Goal: Navigation & Orientation: Find specific page/section

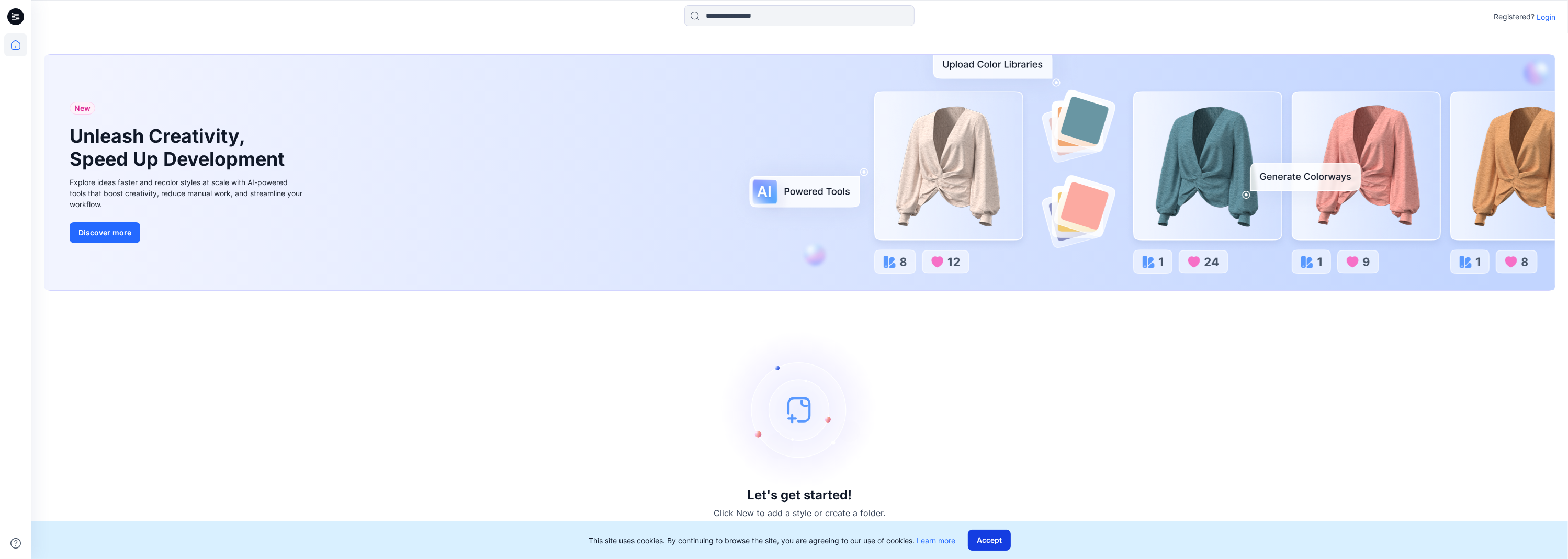
click at [712, 373] on button "Accept" at bounding box center [990, 541] width 43 height 21
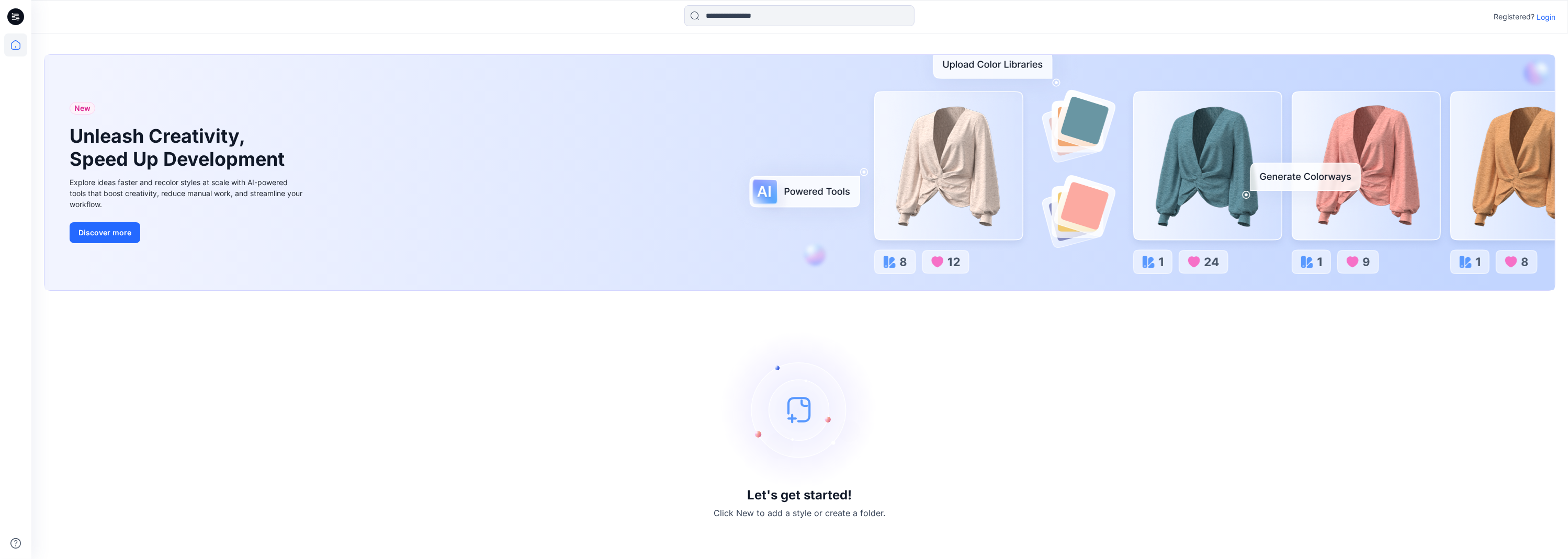
click at [712, 18] on p "Login" at bounding box center [1546, 17] width 19 height 11
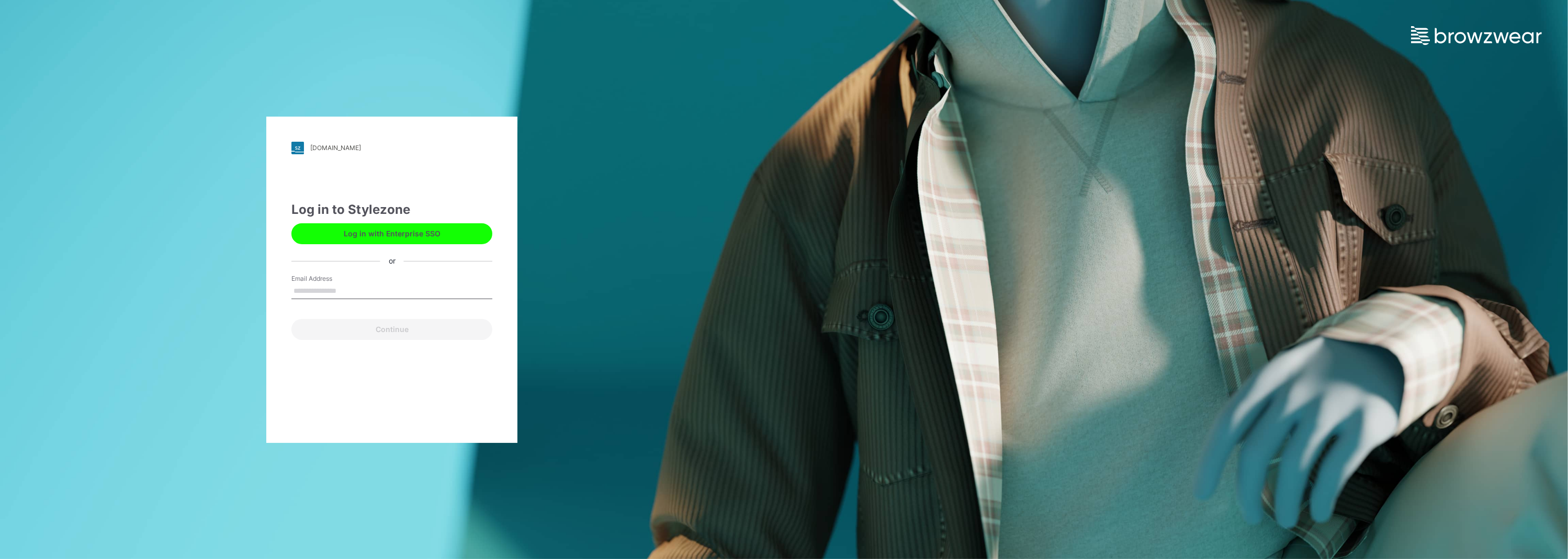
click at [311, 293] on input "Email Address" at bounding box center [391, 291] width 201 height 16
type input "**********"
click at [357, 338] on button "Continue" at bounding box center [391, 329] width 201 height 21
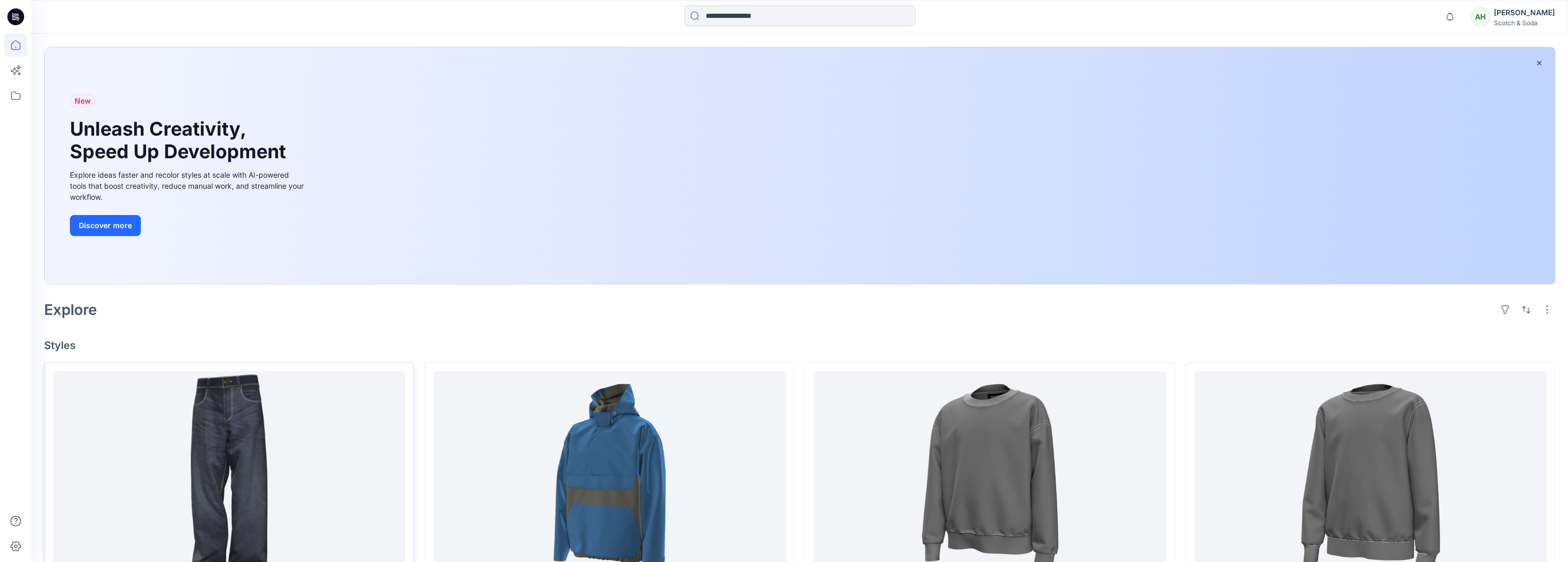
scroll to position [294, 0]
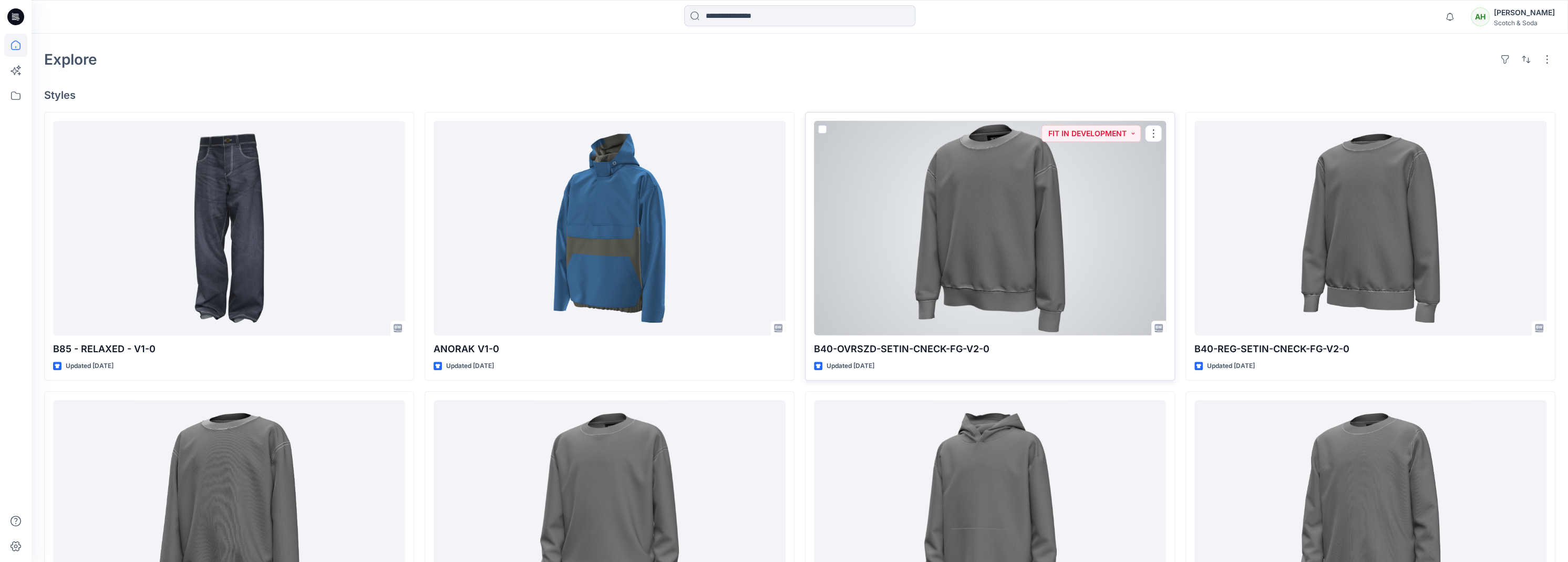
click at [1091, 165] on div at bounding box center [989, 229] width 352 height 215
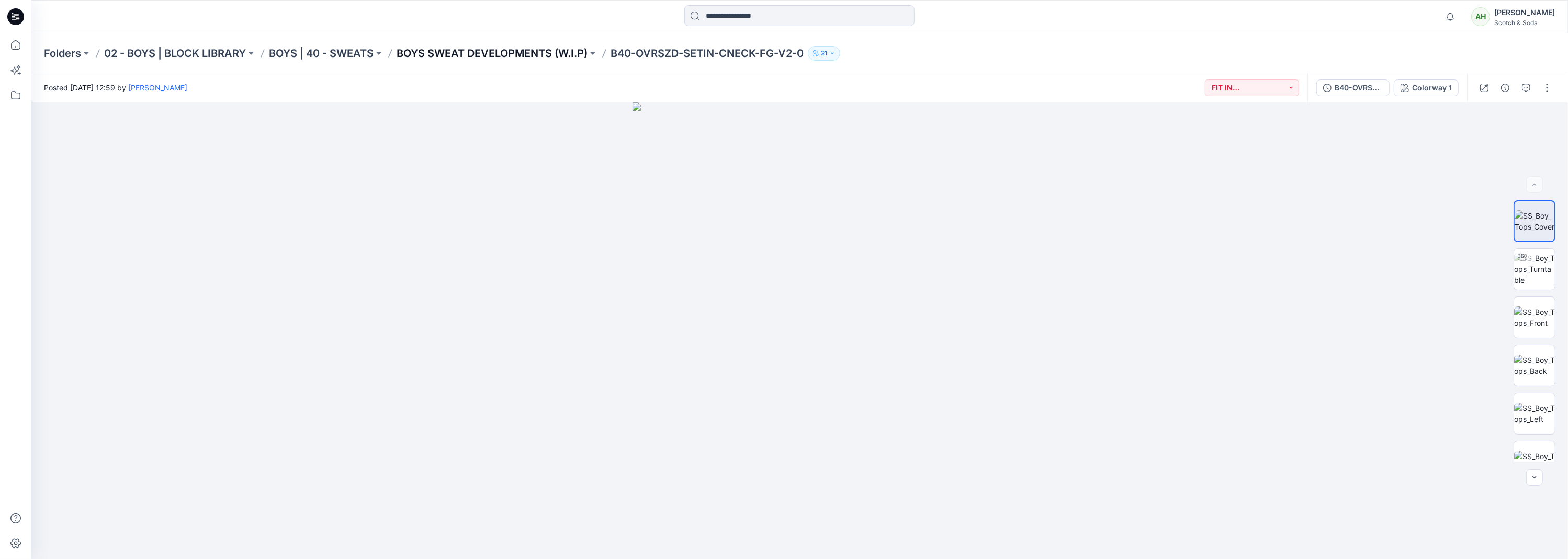
click at [549, 52] on p "BOYS SWEAT DEVELOPMENTS (W.I.P)" at bounding box center [492, 53] width 191 height 15
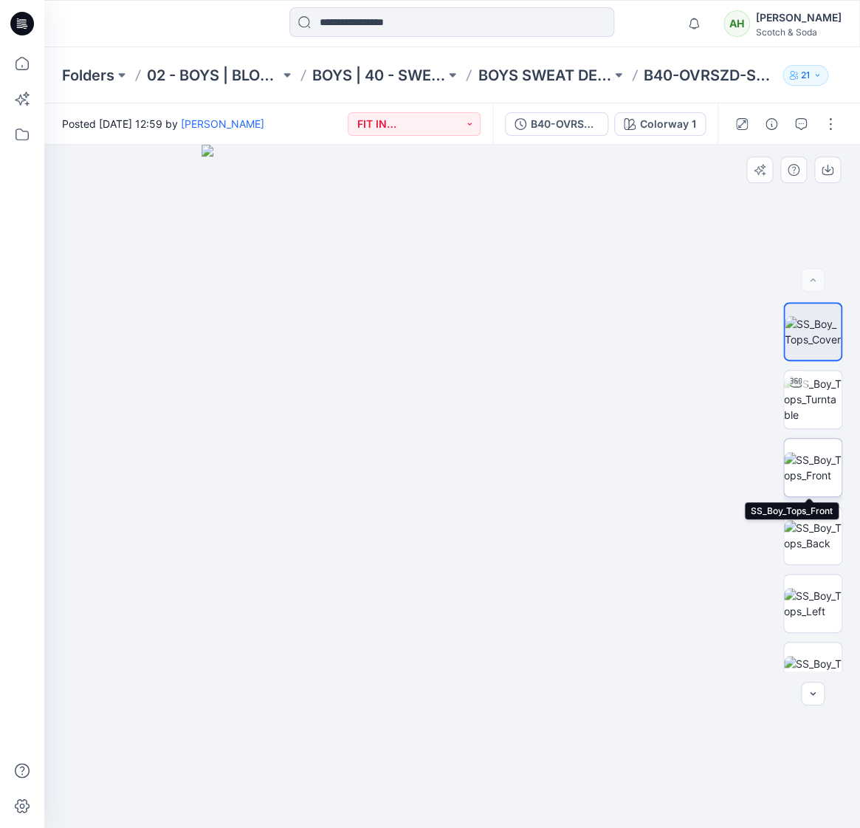
click at [808, 458] on img at bounding box center [813, 467] width 58 height 31
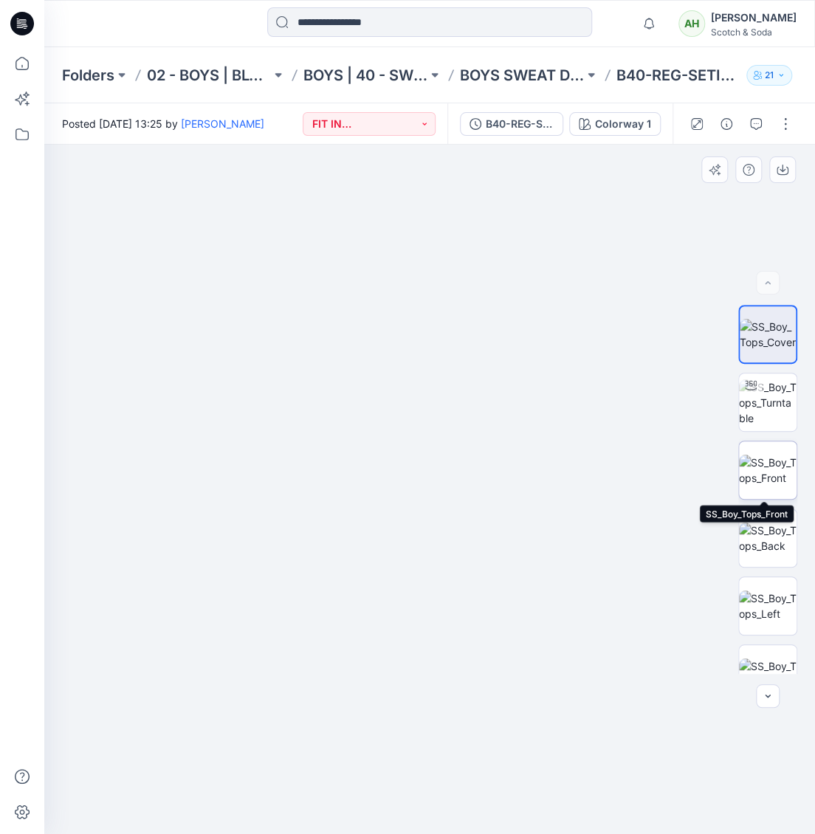
click at [766, 464] on img at bounding box center [768, 470] width 58 height 31
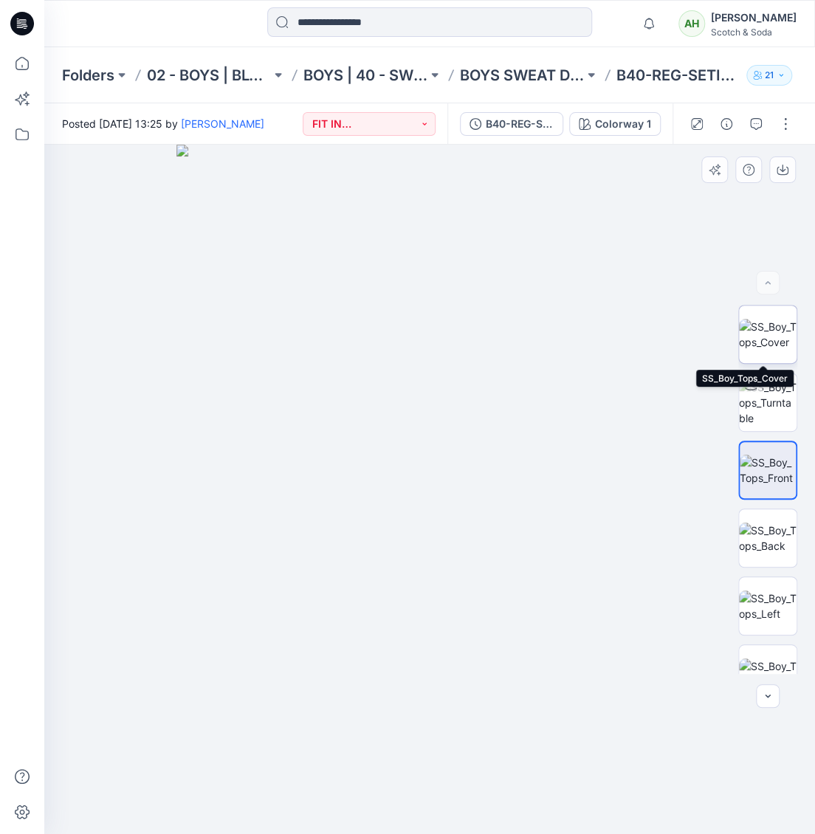
click at [768, 332] on img at bounding box center [768, 334] width 58 height 31
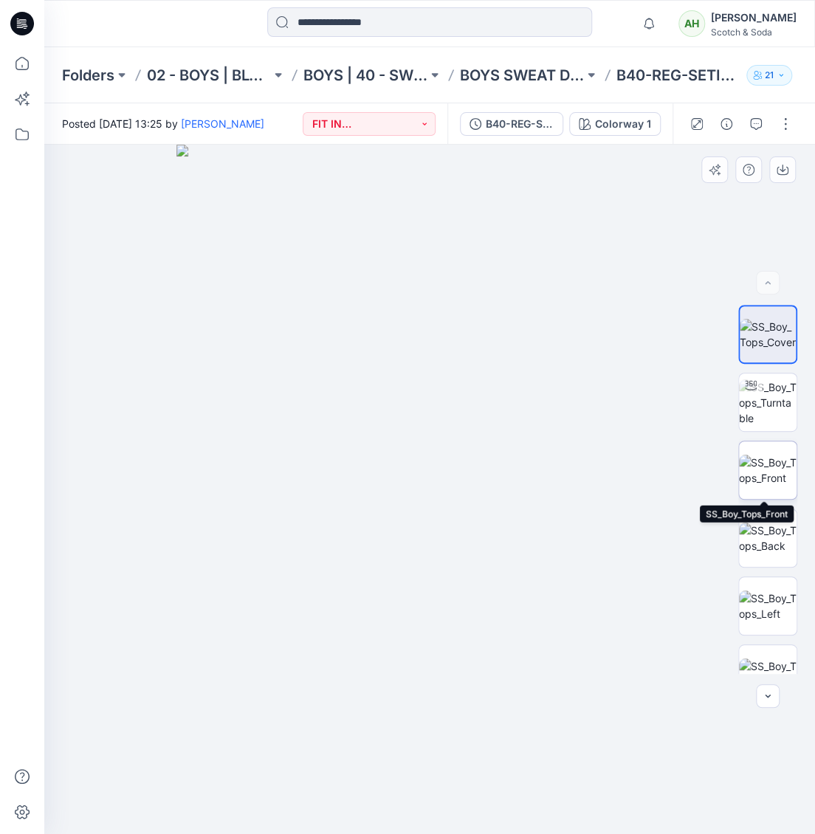
click at [759, 461] on img at bounding box center [768, 470] width 58 height 31
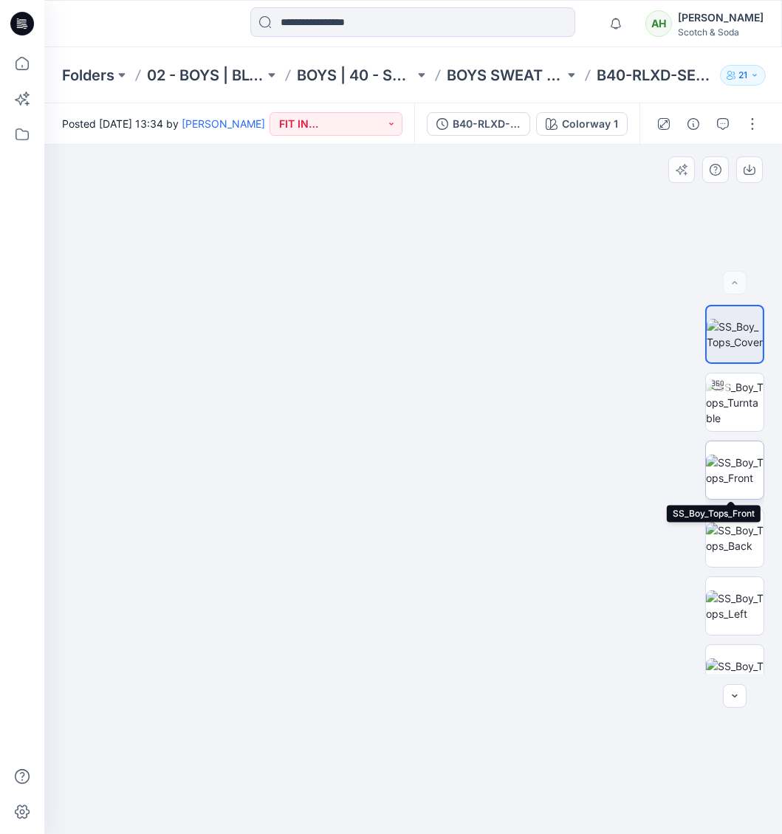
click at [745, 460] on img at bounding box center [735, 470] width 58 height 31
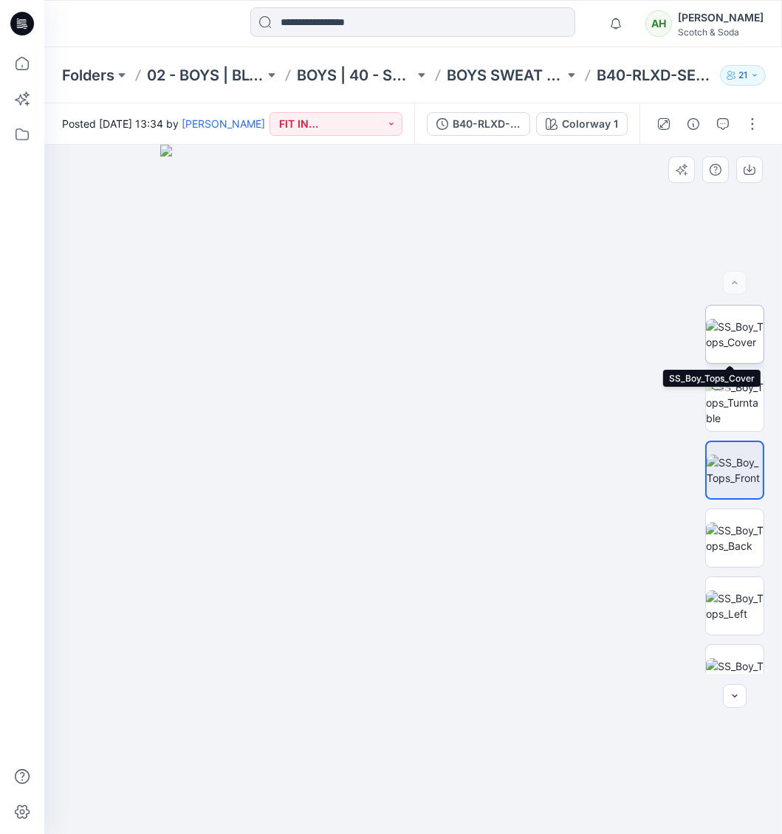
click at [732, 340] on img at bounding box center [735, 334] width 58 height 31
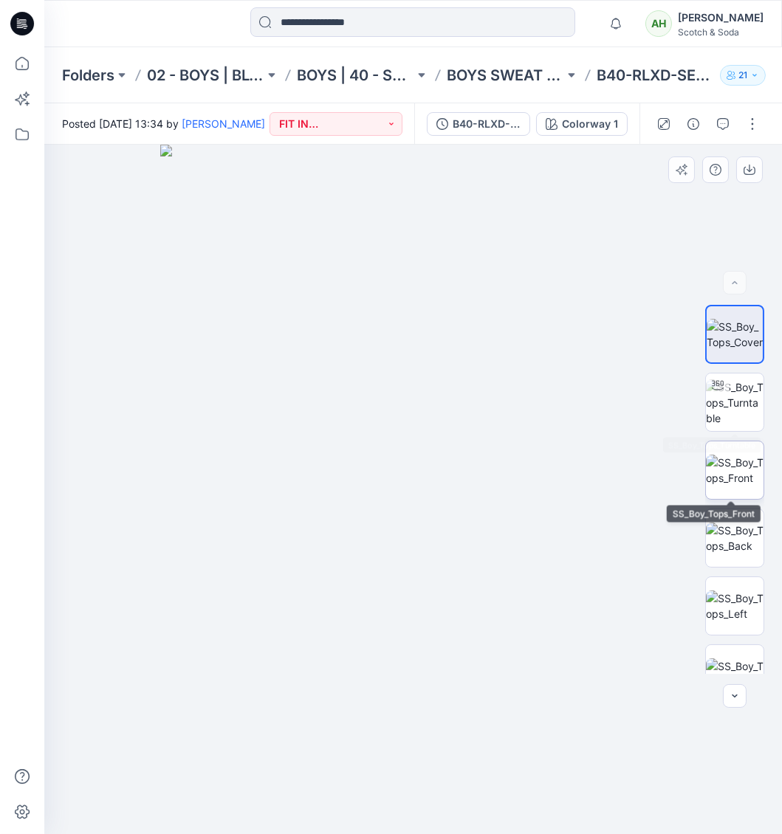
click at [732, 456] on img at bounding box center [735, 470] width 58 height 31
